Goal: Transaction & Acquisition: Purchase product/service

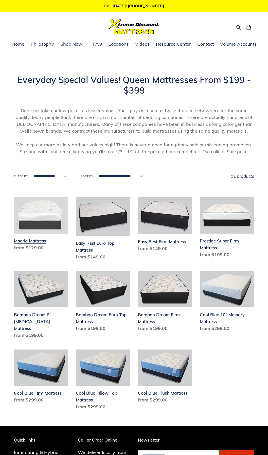
click at [34, 241] on link "Madrid Mattress" at bounding box center [41, 225] width 54 height 56
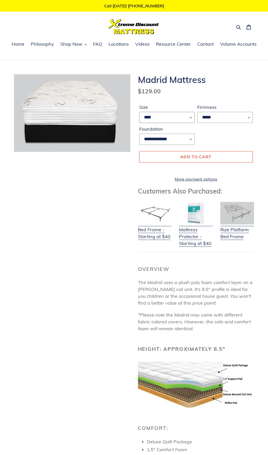
click at [185, 117] on select "**** **** ***** ****" at bounding box center [167, 117] width 56 height 11
select select "*****"
click at [139, 112] on select "**** **** ***** ****" at bounding box center [167, 117] width 56 height 11
